Goal: Task Accomplishment & Management: Complete application form

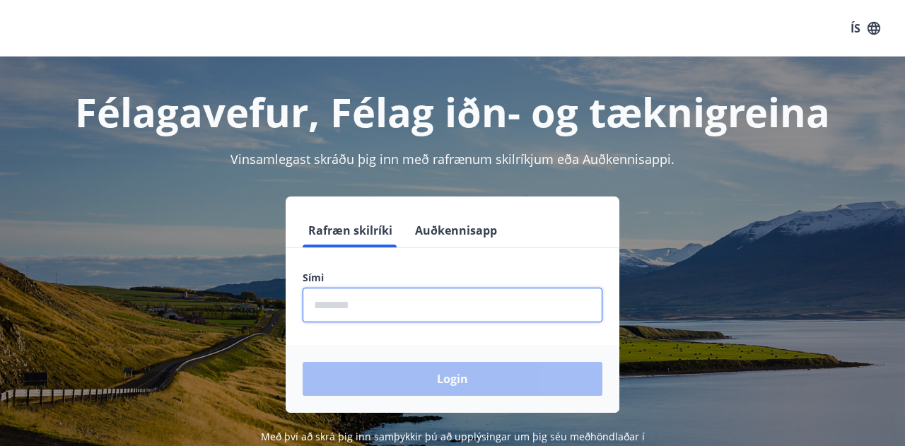
click at [437, 303] on input "phone" at bounding box center [453, 305] width 300 height 35
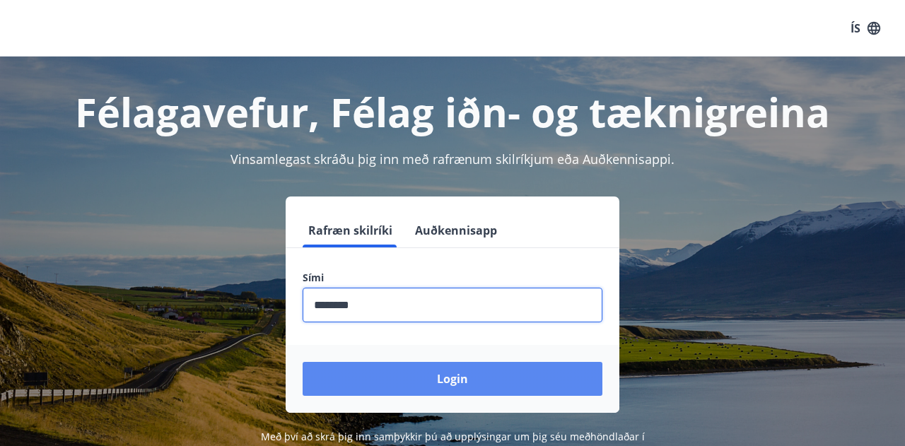
click at [407, 395] on button "Login" at bounding box center [453, 379] width 300 height 34
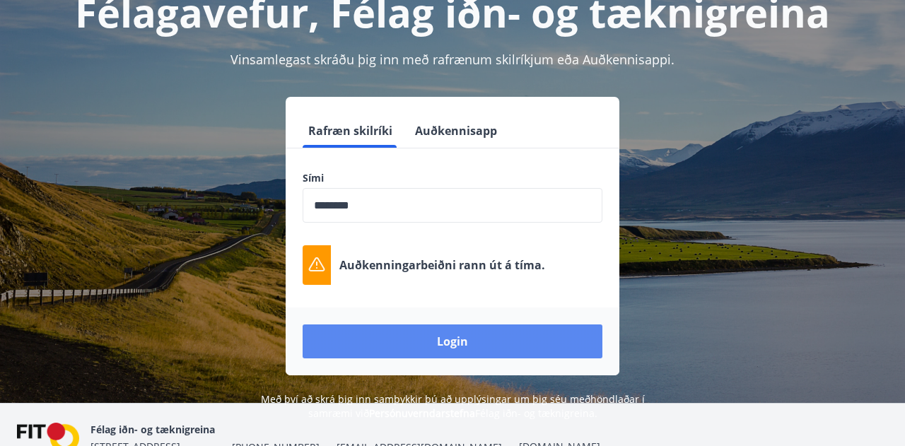
scroll to position [102, 0]
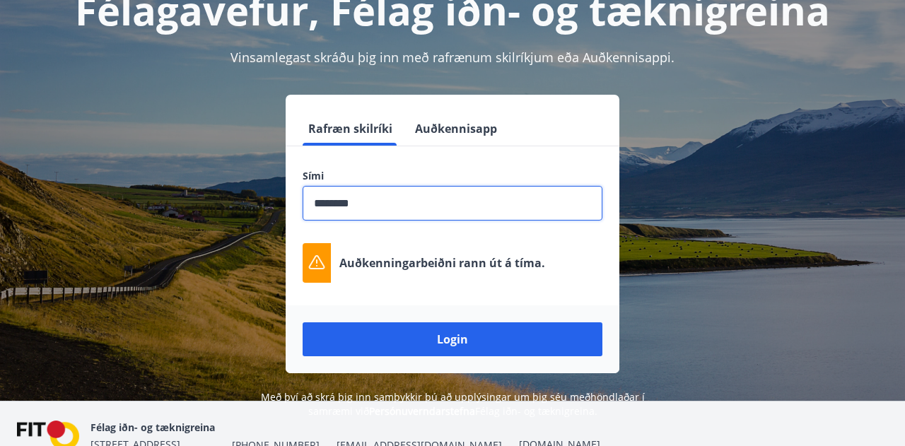
click at [337, 204] on input "phone" at bounding box center [453, 203] width 300 height 35
type input "********"
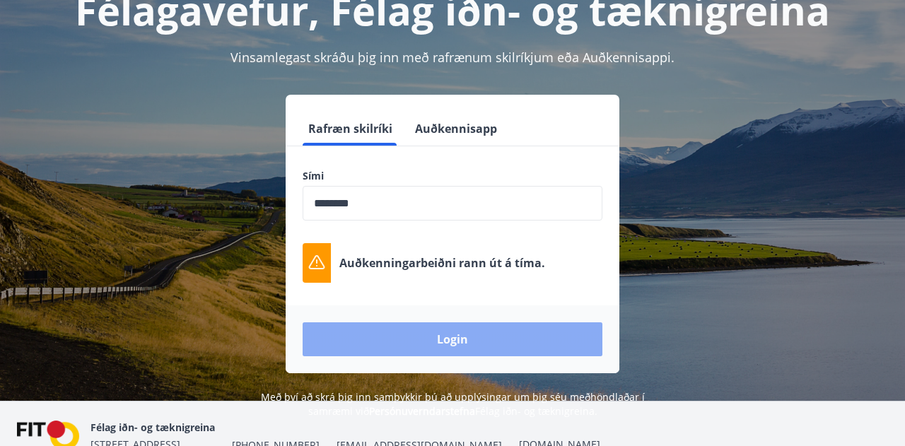
click at [385, 341] on button "Login" at bounding box center [453, 339] width 300 height 34
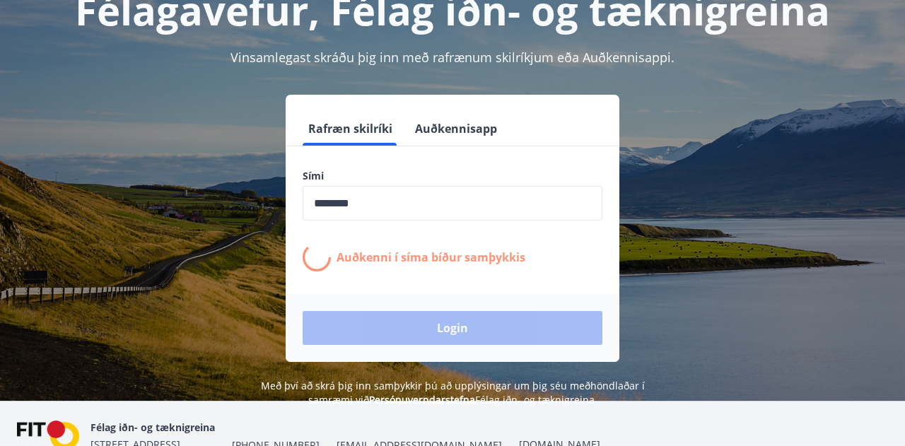
click at [448, 258] on p "Auðkenni í síma bíður samþykkis" at bounding box center [431, 258] width 189 height 16
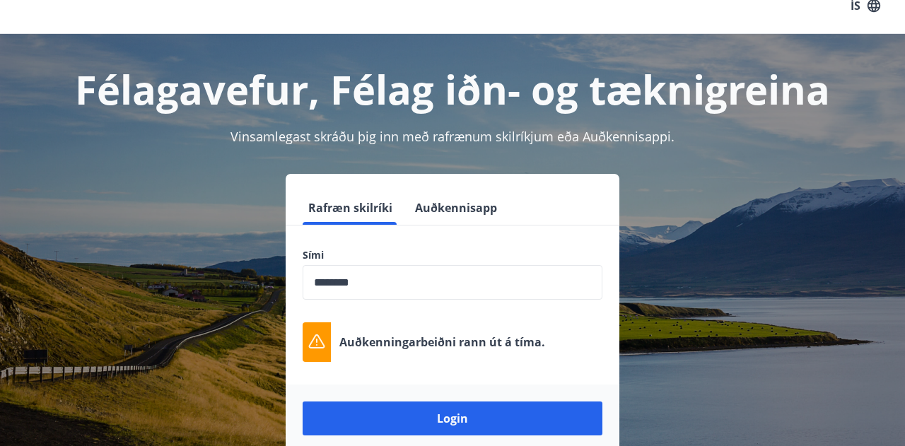
scroll to position [0, 0]
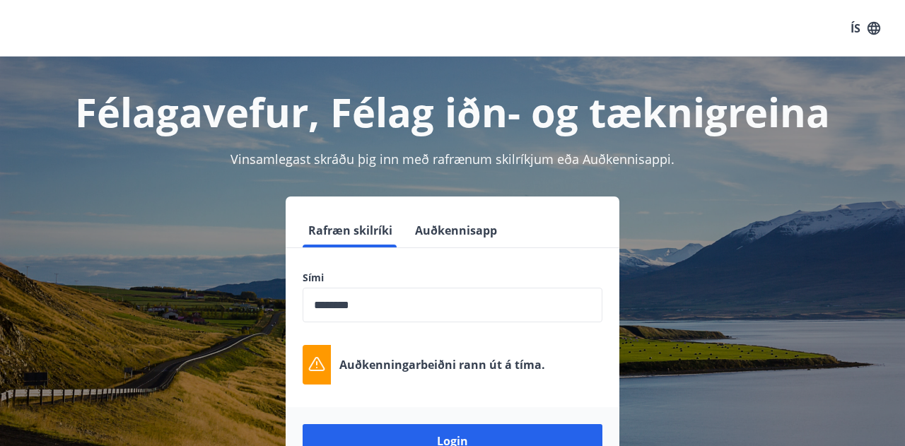
click at [534, 109] on h1 "Félagavefur, Félag iðn- og tæknigreina" at bounding box center [452, 112] width 871 height 54
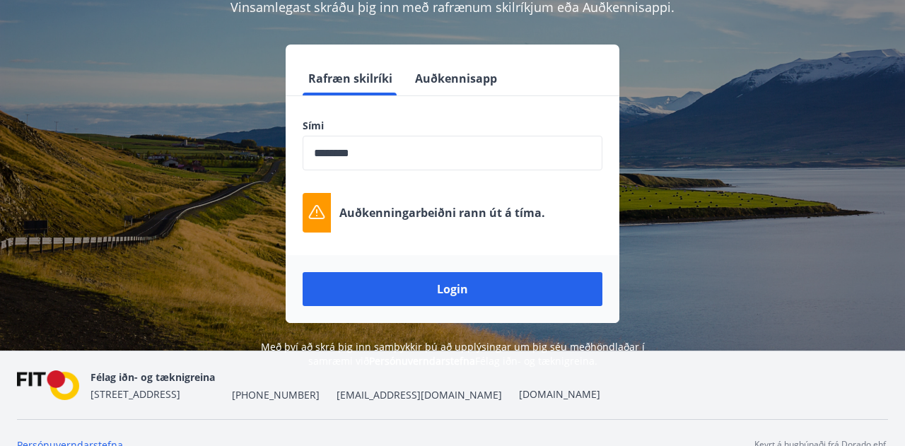
scroll to position [153, 0]
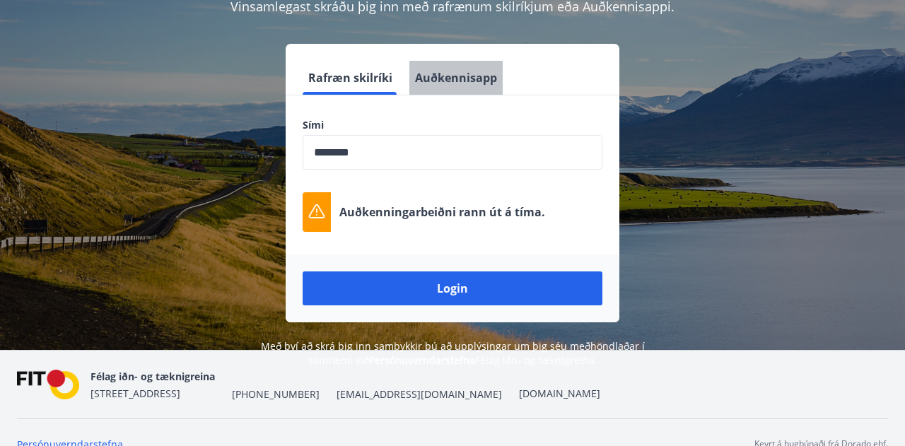
click at [465, 79] on button "Auðkennisapp" at bounding box center [455, 78] width 93 height 34
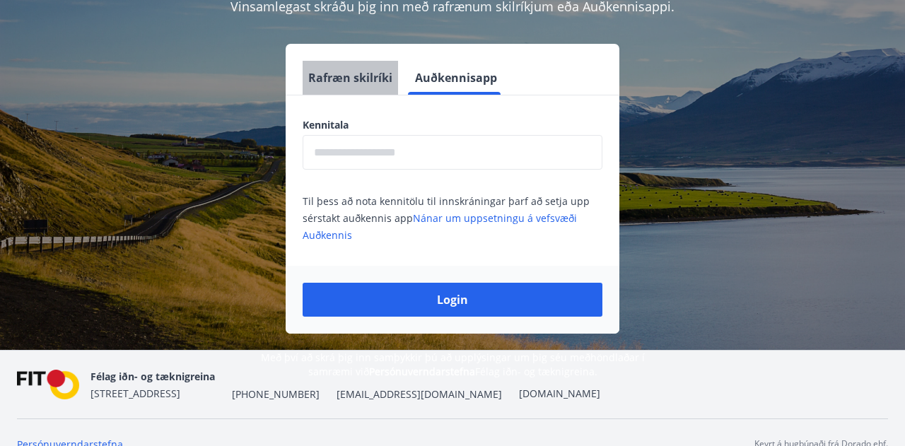
click at [353, 86] on button "Rafræn skilríki" at bounding box center [350, 78] width 95 height 34
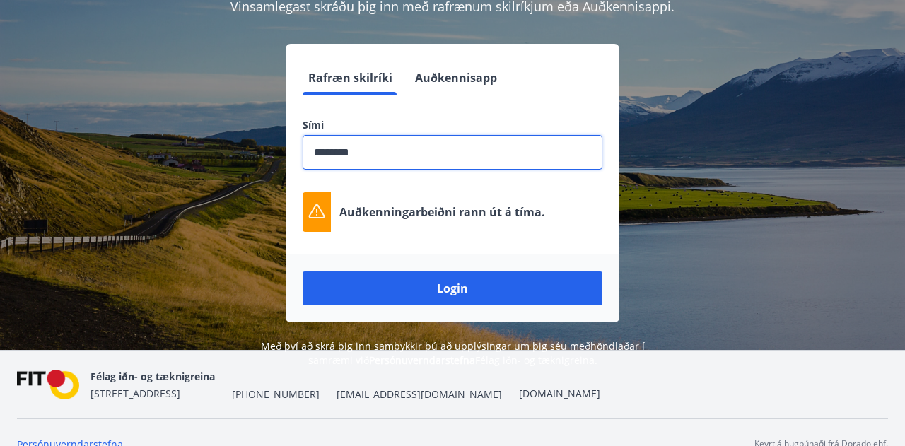
click at [381, 152] on input "phone" at bounding box center [453, 152] width 300 height 35
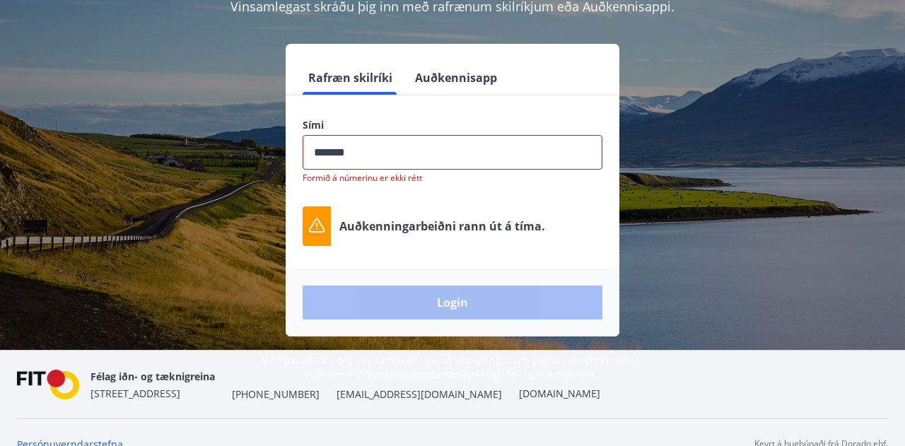
type input "********"
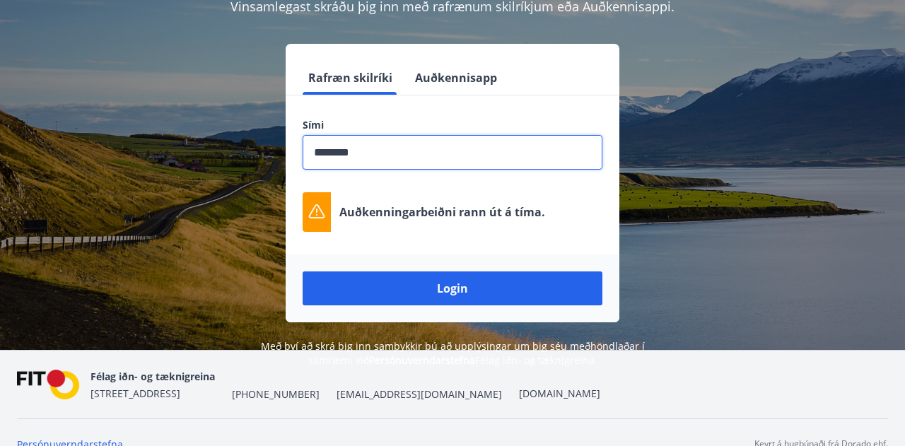
click at [385, 224] on div "Auðkenningarbeiðni rann út á tíma." at bounding box center [453, 212] width 300 height 40
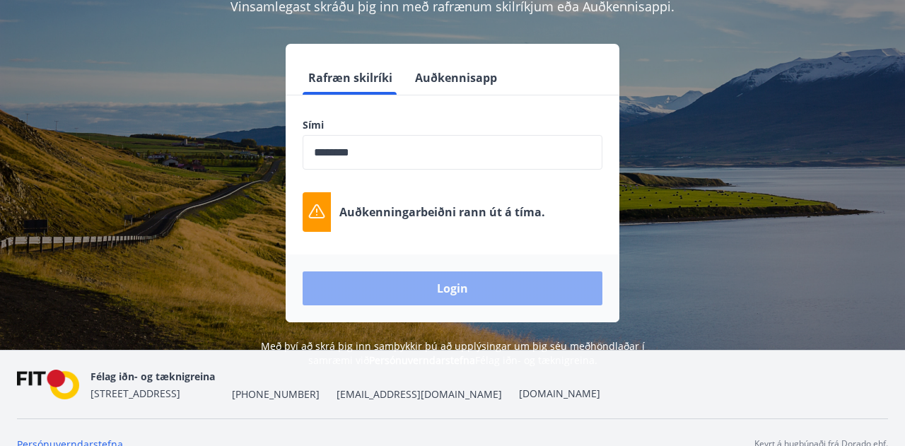
click at [385, 291] on button "Login" at bounding box center [453, 288] width 300 height 34
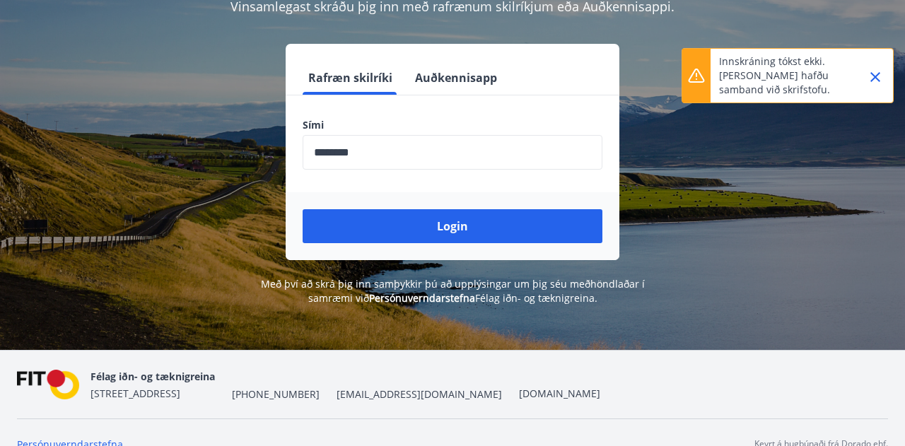
click at [880, 81] on icon "Close" at bounding box center [875, 77] width 10 height 10
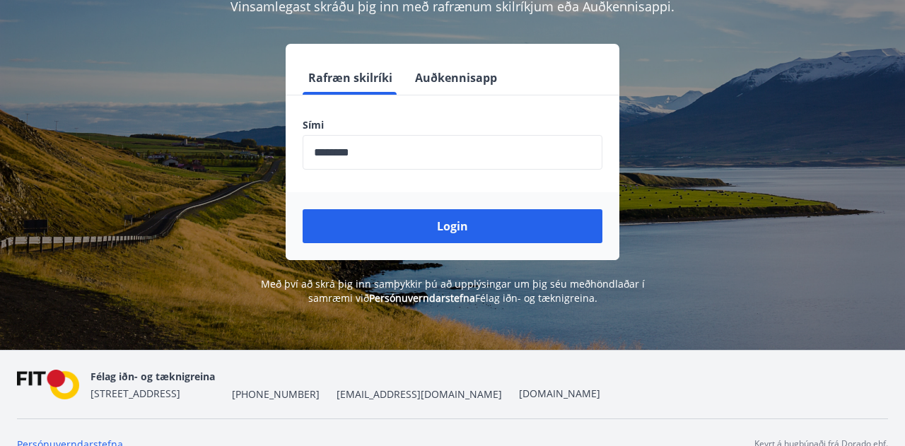
click at [47, 395] on img at bounding box center [48, 385] width 62 height 30
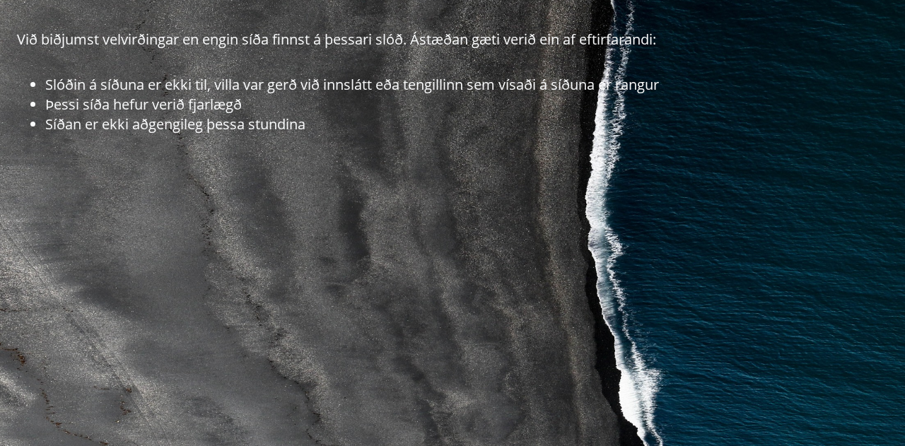
scroll to position [193, 0]
